Goal: Transaction & Acquisition: Purchase product/service

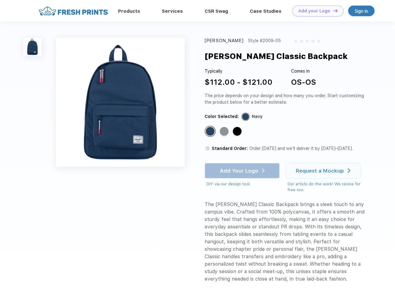
click at [316, 11] on link "Add your Logo Design Tool" at bounding box center [318, 11] width 51 height 11
click at [0, 0] on div "Design Tool" at bounding box center [0, 0] width 0 height 0
click at [333, 11] on link "Add your Logo Design Tool" at bounding box center [318, 11] width 51 height 11
click at [33, 47] on img at bounding box center [32, 47] width 18 height 18
click at [211, 132] on div "Standard Color" at bounding box center [210, 131] width 9 height 9
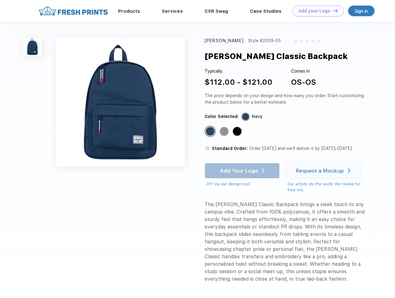
click at [225, 132] on div "Standard Color" at bounding box center [224, 131] width 9 height 9
click at [238, 132] on div "Standard Color" at bounding box center [237, 131] width 9 height 9
click at [243, 171] on div "Add Your Logo DIY via our design tool. Ah shoot! This product isn't up in our d…" at bounding box center [242, 175] width 75 height 24
click at [324, 171] on div "Request a Mockup" at bounding box center [320, 171] width 48 height 6
